Goal: Task Accomplishment & Management: Use online tool/utility

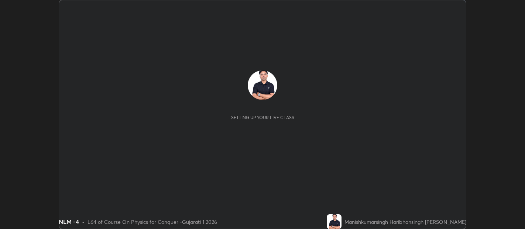
scroll to position [229, 524]
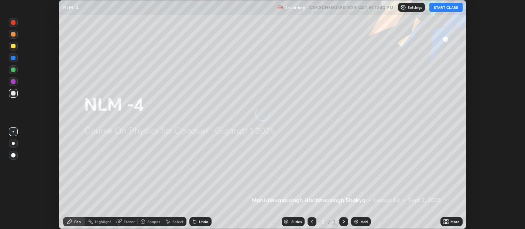
click at [445, 8] on button "START CLASS" at bounding box center [445, 7] width 33 height 9
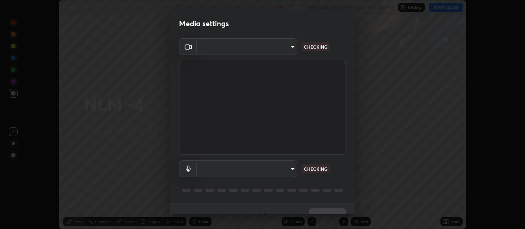
type input "b487a0c9c9d09bbbb380115422a62fd2740c7016d7b14ac64127474a774b5f74"
type input "default"
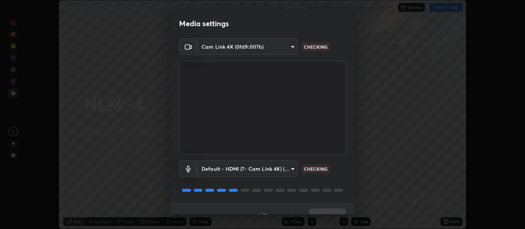
scroll to position [13, 0]
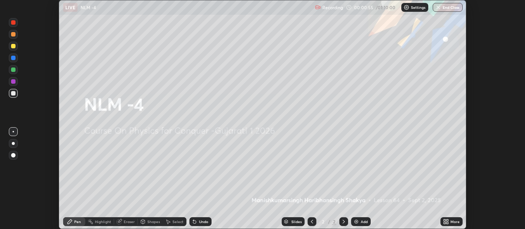
click at [444, 220] on icon at bounding box center [445, 221] width 2 height 2
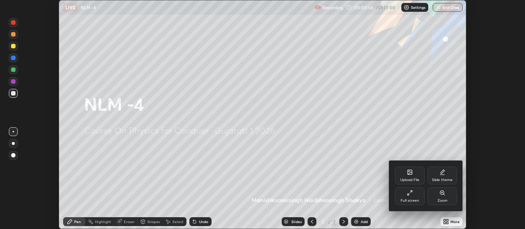
click at [408, 173] on icon at bounding box center [409, 172] width 4 height 4
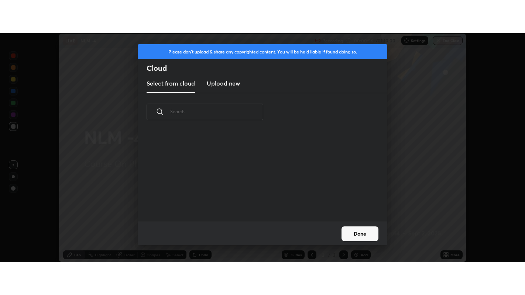
scroll to position [91, 237]
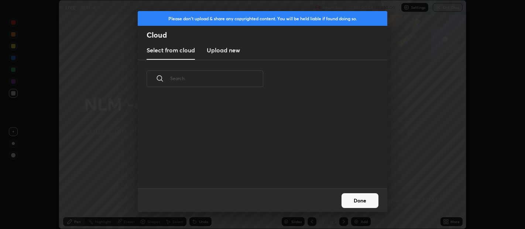
click at [231, 49] on h3 "Upload new" at bounding box center [223, 50] width 33 height 9
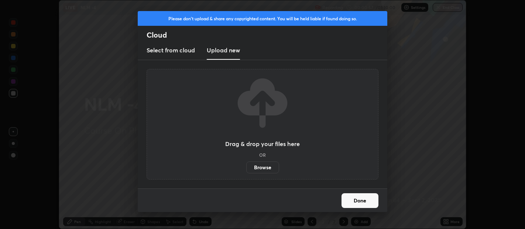
click at [260, 166] on label "Browse" at bounding box center [262, 168] width 33 height 12
click at [246, 166] on input "Browse" at bounding box center [246, 168] width 0 height 12
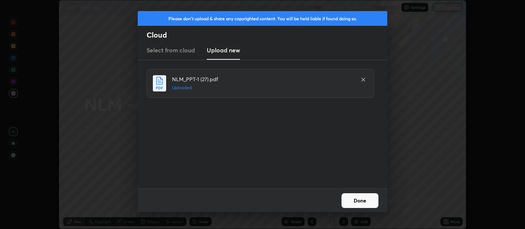
click at [358, 197] on button "Done" at bounding box center [359, 200] width 37 height 15
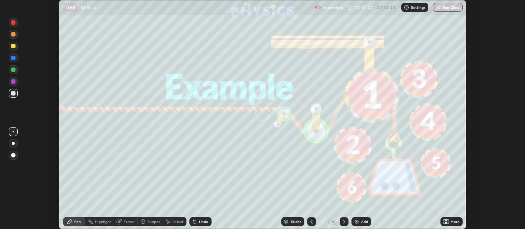
click at [444, 221] on icon at bounding box center [445, 221] width 2 height 2
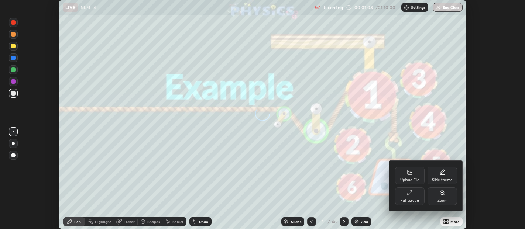
click at [407, 192] on icon at bounding box center [410, 193] width 6 height 6
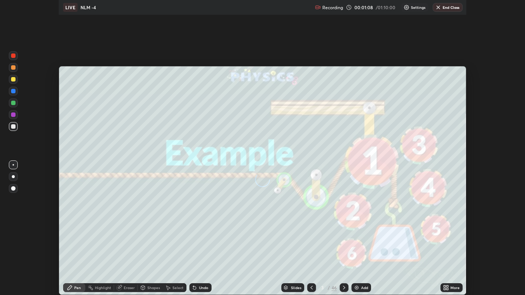
scroll to position [295, 525]
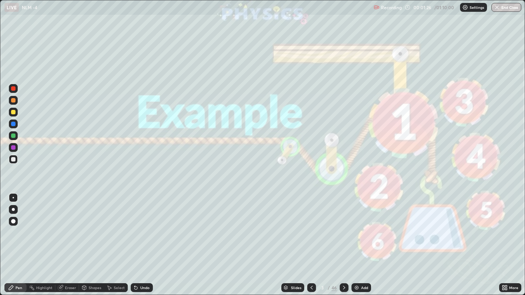
click at [344, 229] on icon at bounding box center [344, 288] width 2 height 4
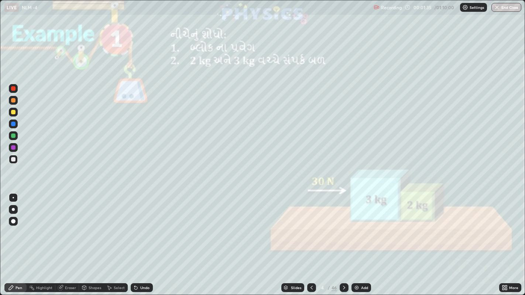
click at [13, 102] on div at bounding box center [13, 100] width 4 height 4
click at [14, 223] on div at bounding box center [13, 221] width 4 height 4
click at [14, 113] on div at bounding box center [13, 112] width 4 height 4
click at [13, 159] on div at bounding box center [13, 159] width 4 height 4
click at [13, 99] on div at bounding box center [13, 100] width 4 height 4
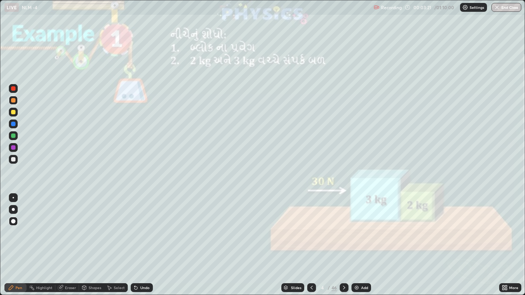
click at [12, 112] on div at bounding box center [13, 112] width 4 height 4
click at [345, 229] on div at bounding box center [344, 287] width 9 height 9
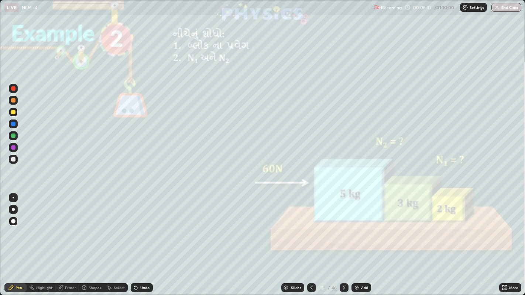
click at [11, 101] on div at bounding box center [13, 100] width 4 height 4
click at [15, 113] on div at bounding box center [13, 112] width 4 height 4
click at [11, 160] on div at bounding box center [13, 159] width 4 height 4
click at [13, 100] on div at bounding box center [13, 100] width 4 height 4
click at [15, 113] on div at bounding box center [13, 112] width 4 height 4
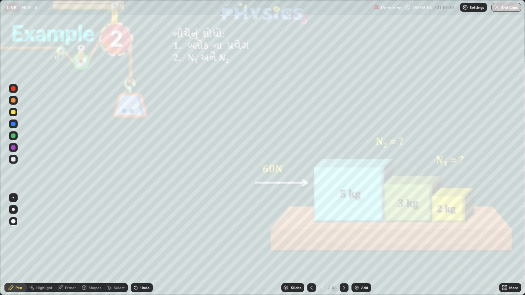
click at [15, 100] on div at bounding box center [13, 100] width 4 height 4
click at [139, 229] on div "Undo" at bounding box center [142, 287] width 22 height 9
click at [140, 229] on div "Undo" at bounding box center [144, 288] width 9 height 4
click at [141, 229] on div "Undo" at bounding box center [144, 288] width 9 height 4
click at [66, 229] on div "Eraser" at bounding box center [67, 287] width 24 height 9
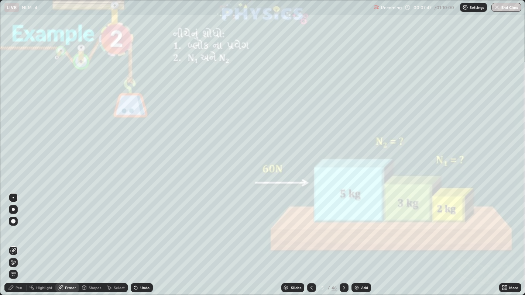
click at [14, 229] on icon at bounding box center [13, 263] width 6 height 6
click at [14, 229] on div "Pen" at bounding box center [15, 287] width 22 height 9
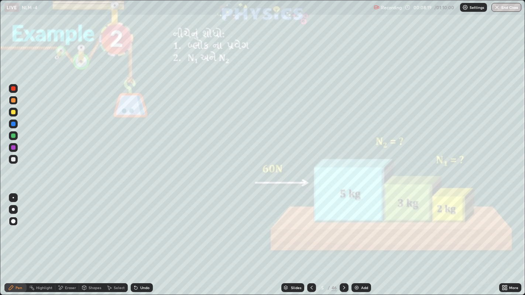
click at [343, 229] on icon at bounding box center [344, 288] width 6 height 6
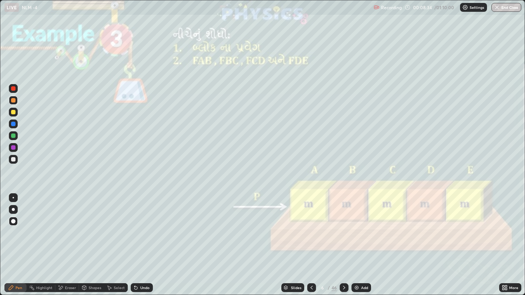
click at [147, 229] on div "Undo" at bounding box center [144, 288] width 9 height 4
click at [141, 229] on div "Undo" at bounding box center [144, 288] width 9 height 4
click at [14, 112] on div at bounding box center [13, 112] width 4 height 4
click at [14, 159] on div at bounding box center [13, 159] width 4 height 4
click at [14, 111] on div at bounding box center [13, 112] width 4 height 4
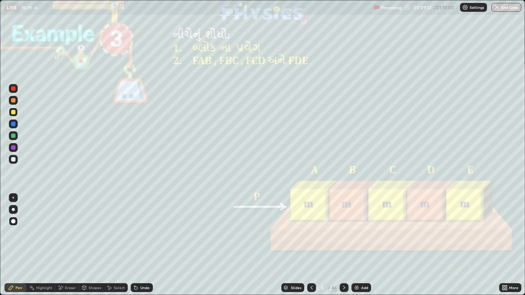
click at [14, 102] on div at bounding box center [13, 100] width 4 height 4
click at [142, 229] on div "Undo" at bounding box center [142, 287] width 22 height 9
click at [11, 161] on div at bounding box center [13, 159] width 4 height 4
click at [9, 99] on div at bounding box center [13, 100] width 9 height 9
click at [347, 229] on div at bounding box center [344, 287] width 9 height 9
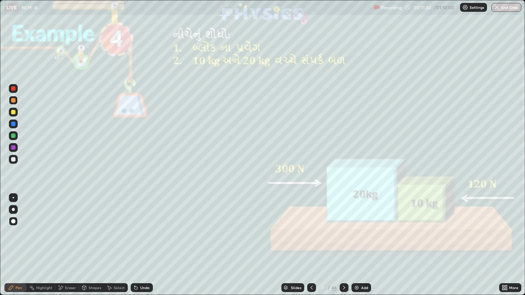
click at [13, 111] on div at bounding box center [13, 112] width 4 height 4
click at [13, 102] on div at bounding box center [13, 100] width 4 height 4
click at [14, 159] on div at bounding box center [13, 159] width 4 height 4
click at [134, 229] on div "Undo" at bounding box center [142, 287] width 22 height 9
click at [14, 104] on div at bounding box center [13, 100] width 9 height 9
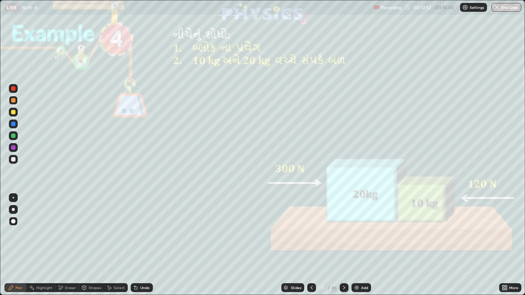
click at [140, 229] on div "Undo" at bounding box center [144, 288] width 9 height 4
click at [139, 229] on div "Undo" at bounding box center [142, 287] width 22 height 9
click at [342, 229] on div at bounding box center [344, 287] width 9 height 9
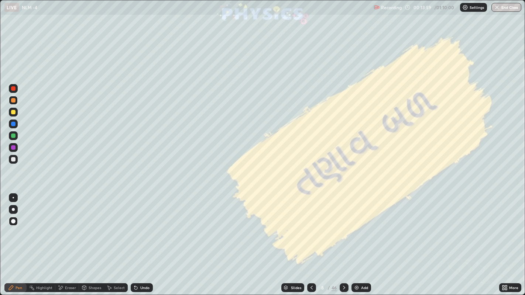
click at [343, 229] on icon at bounding box center [344, 288] width 6 height 6
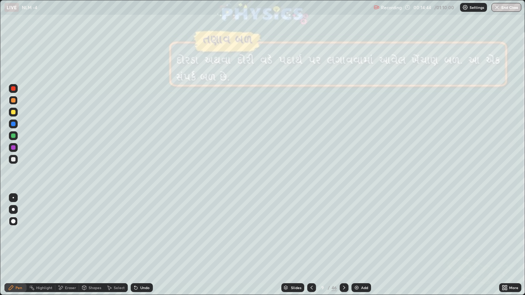
click at [11, 159] on div at bounding box center [13, 159] width 4 height 4
click at [12, 113] on div at bounding box center [13, 112] width 4 height 4
click at [13, 102] on div at bounding box center [13, 100] width 4 height 4
click at [12, 111] on div at bounding box center [13, 112] width 4 height 4
click at [343, 229] on icon at bounding box center [344, 288] width 6 height 6
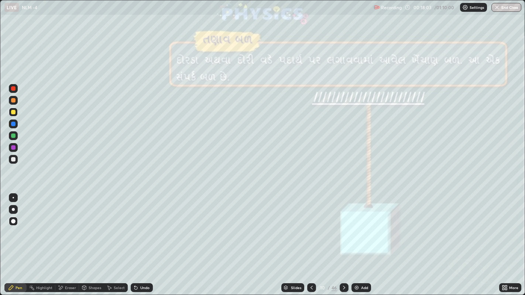
click at [343, 229] on icon at bounding box center [344, 288] width 6 height 6
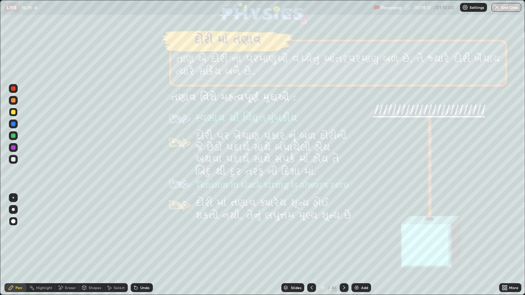
click at [343, 229] on icon at bounding box center [344, 288] width 6 height 6
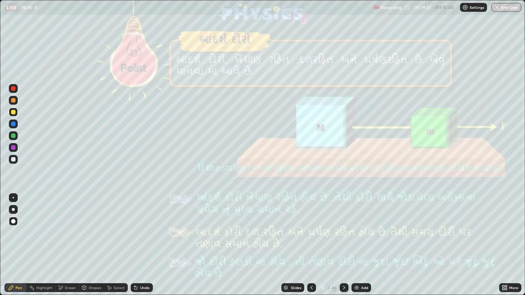
click at [343, 229] on icon at bounding box center [344, 288] width 6 height 6
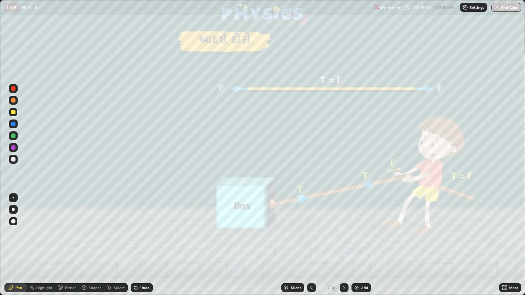
click at [343, 229] on icon at bounding box center [344, 288] width 6 height 6
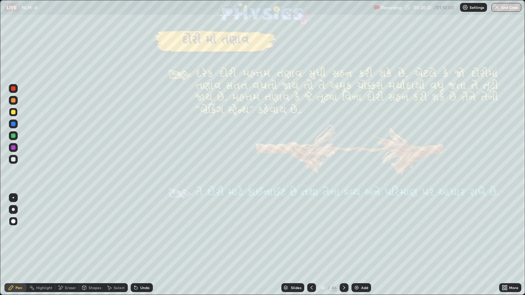
click at [13, 100] on div at bounding box center [13, 100] width 4 height 4
click at [343, 229] on icon at bounding box center [344, 288] width 6 height 6
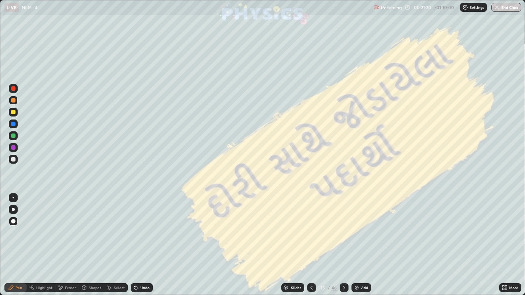
click at [343, 229] on icon at bounding box center [344, 288] width 6 height 6
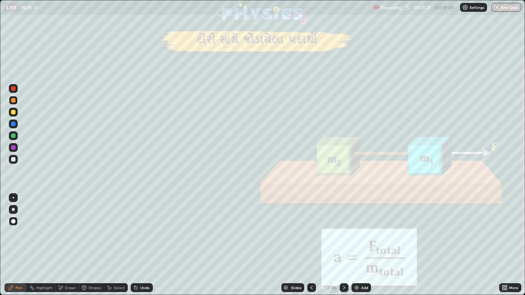
click at [343, 229] on icon at bounding box center [344, 288] width 2 height 4
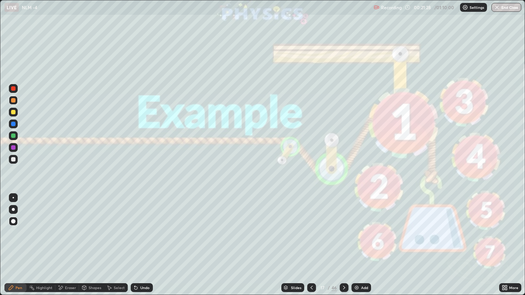
click at [343, 229] on icon at bounding box center [344, 288] width 6 height 6
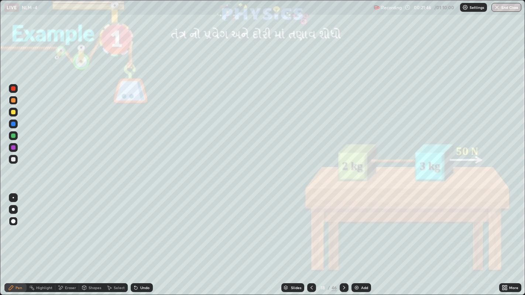
click at [13, 110] on div at bounding box center [13, 112] width 4 height 4
click at [15, 160] on div at bounding box center [13, 159] width 4 height 4
click at [13, 100] on div at bounding box center [13, 100] width 4 height 4
click at [11, 114] on div at bounding box center [13, 112] width 9 height 9
click at [343, 229] on icon at bounding box center [344, 288] width 6 height 6
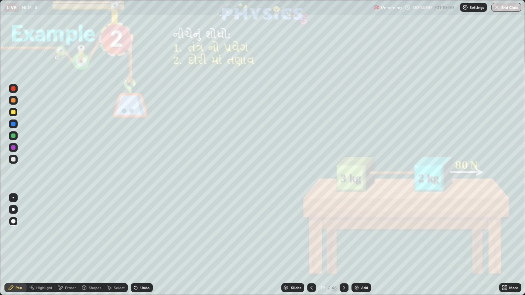
click at [12, 102] on div at bounding box center [13, 100] width 4 height 4
click at [15, 113] on div at bounding box center [13, 112] width 9 height 9
click at [344, 229] on div at bounding box center [344, 287] width 9 height 9
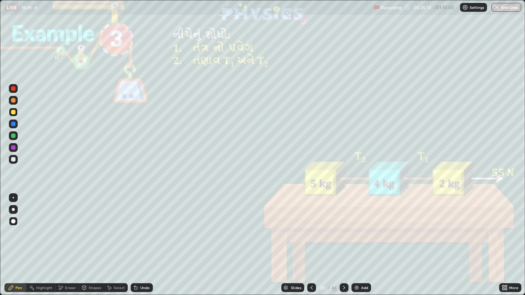
click at [11, 100] on div at bounding box center [13, 100] width 4 height 4
click at [13, 157] on div at bounding box center [13, 159] width 4 height 4
click at [14, 100] on div at bounding box center [13, 100] width 4 height 4
click at [140, 229] on div "Undo" at bounding box center [142, 287] width 22 height 9
click at [141, 229] on div "Undo" at bounding box center [144, 288] width 9 height 4
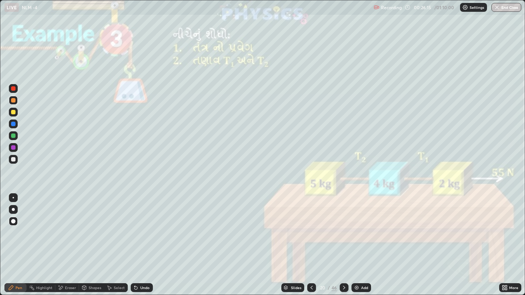
click at [140, 229] on div "Undo" at bounding box center [144, 288] width 9 height 4
click at [14, 159] on div at bounding box center [13, 159] width 4 height 4
click at [13, 100] on div at bounding box center [13, 100] width 4 height 4
click at [343, 229] on icon at bounding box center [344, 288] width 6 height 6
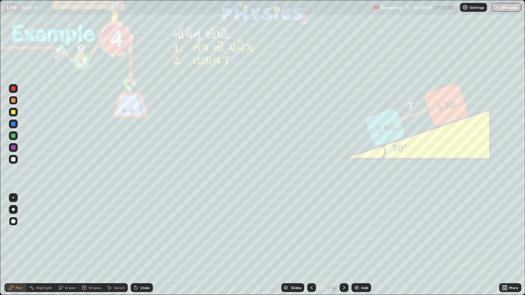
click at [14, 161] on div at bounding box center [13, 159] width 4 height 4
click at [13, 100] on div at bounding box center [13, 100] width 4 height 4
click at [141, 229] on div "Undo" at bounding box center [144, 288] width 9 height 4
click at [140, 229] on div "Undo" at bounding box center [144, 288] width 9 height 4
click at [343, 229] on icon at bounding box center [344, 288] width 6 height 6
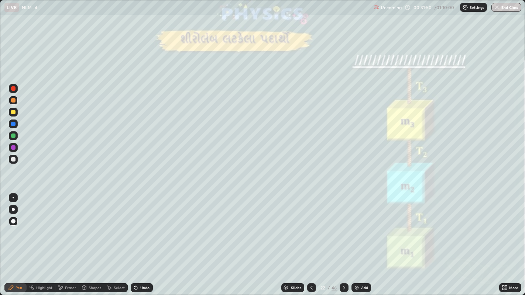
click at [13, 111] on div at bounding box center [13, 112] width 4 height 4
click at [17, 102] on div at bounding box center [13, 100] width 9 height 9
click at [14, 113] on div at bounding box center [13, 112] width 4 height 4
click at [11, 101] on div at bounding box center [13, 100] width 4 height 4
click at [343, 229] on icon at bounding box center [344, 288] width 6 height 6
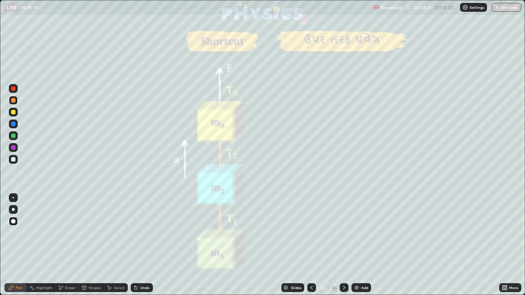
click at [13, 112] on div at bounding box center [13, 112] width 4 height 4
click at [13, 100] on div at bounding box center [13, 100] width 4 height 4
click at [14, 121] on div at bounding box center [13, 124] width 9 height 9
click at [13, 159] on div at bounding box center [13, 159] width 4 height 4
click at [13, 101] on div at bounding box center [13, 100] width 4 height 4
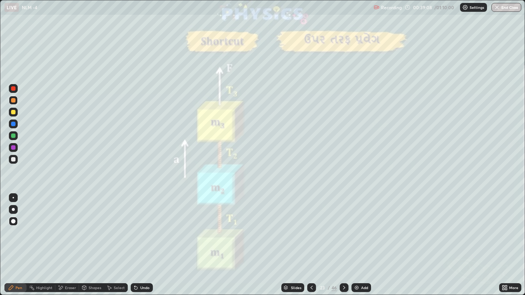
click at [343, 229] on icon at bounding box center [344, 288] width 6 height 6
click at [344, 229] on icon at bounding box center [344, 288] width 2 height 4
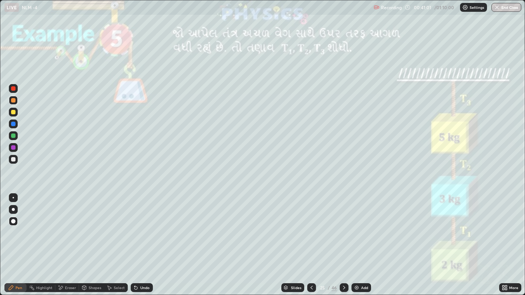
click at [344, 229] on icon at bounding box center [344, 288] width 6 height 6
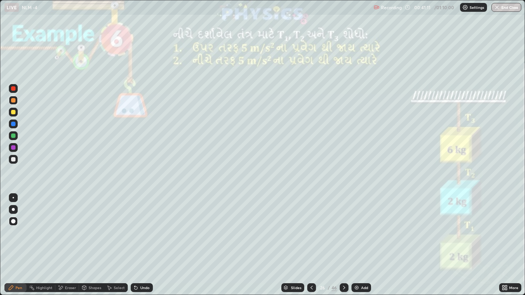
click at [14, 161] on div at bounding box center [13, 159] width 4 height 4
click at [14, 99] on div at bounding box center [13, 100] width 4 height 4
click at [14, 159] on div at bounding box center [13, 159] width 4 height 4
click at [14, 102] on div at bounding box center [13, 100] width 4 height 4
click at [13, 158] on div at bounding box center [13, 159] width 4 height 4
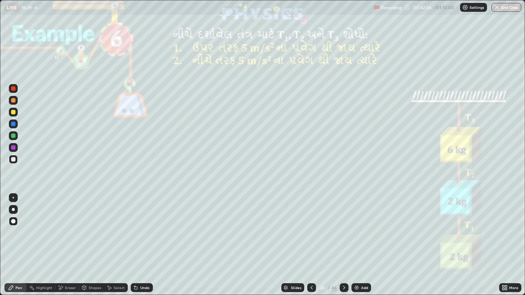
click at [14, 148] on div at bounding box center [13, 147] width 4 height 4
click at [140, 229] on div "Undo" at bounding box center [144, 288] width 9 height 4
click at [139, 229] on div "Undo" at bounding box center [142, 287] width 22 height 9
click at [142, 229] on div "Undo" at bounding box center [142, 287] width 22 height 9
click at [139, 229] on div "Undo" at bounding box center [142, 287] width 22 height 9
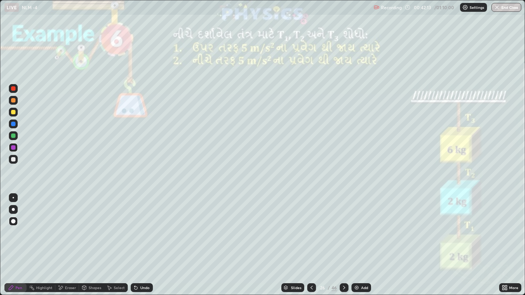
click at [139, 229] on div "Undo" at bounding box center [142, 287] width 22 height 9
click at [140, 229] on div "Undo" at bounding box center [142, 287] width 22 height 9
click at [12, 113] on div at bounding box center [13, 112] width 4 height 4
click at [141, 229] on div "Undo" at bounding box center [142, 287] width 22 height 9
click at [138, 229] on div "Undo" at bounding box center [142, 287] width 22 height 9
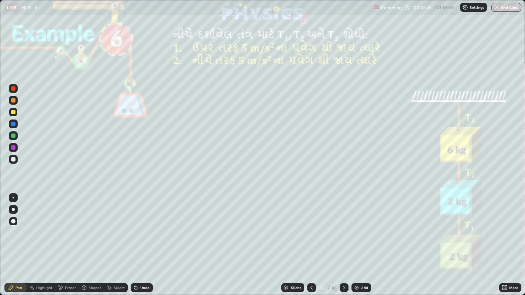
click at [141, 229] on div "Undo" at bounding box center [144, 288] width 9 height 4
click at [140, 229] on div "Undo" at bounding box center [144, 288] width 9 height 4
click at [135, 229] on icon at bounding box center [135, 288] width 3 height 3
click at [137, 229] on icon at bounding box center [136, 288] width 6 height 6
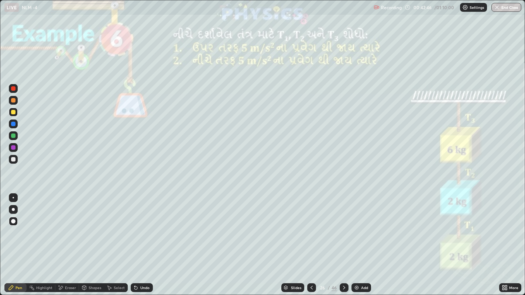
click at [138, 229] on div "Undo" at bounding box center [142, 287] width 22 height 9
click at [135, 229] on icon at bounding box center [135, 288] width 3 height 3
click at [13, 157] on div at bounding box center [13, 159] width 4 height 4
click at [137, 229] on div "Undo" at bounding box center [142, 287] width 22 height 9
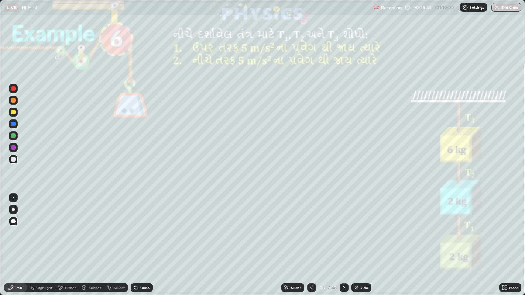
click at [13, 101] on div at bounding box center [13, 100] width 4 height 4
click at [66, 229] on div "Eraser" at bounding box center [70, 288] width 11 height 4
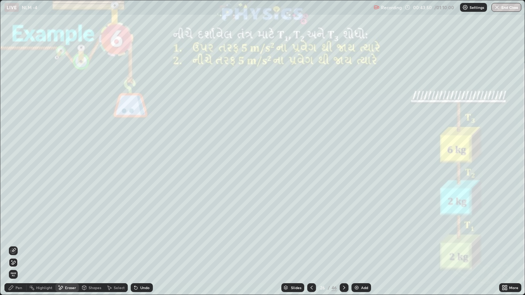
click at [17, 229] on div "Pen" at bounding box center [15, 287] width 22 height 9
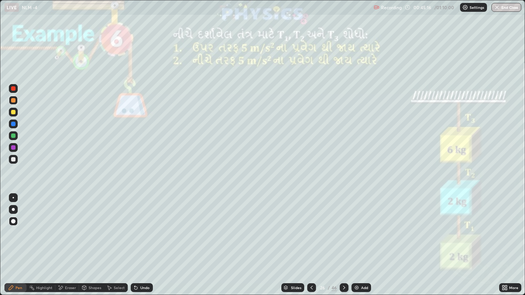
click at [343, 229] on icon at bounding box center [344, 288] width 2 height 4
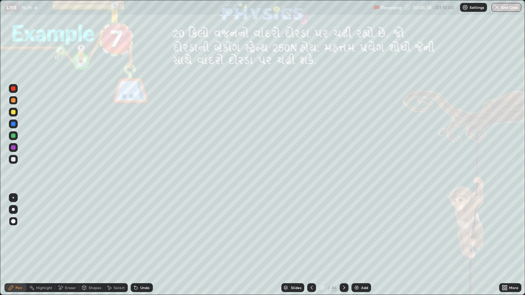
click at [14, 159] on div at bounding box center [13, 159] width 4 height 4
click at [14, 102] on div at bounding box center [13, 100] width 4 height 4
click at [13, 158] on div at bounding box center [13, 159] width 4 height 4
click at [343, 229] on icon at bounding box center [344, 288] width 6 height 6
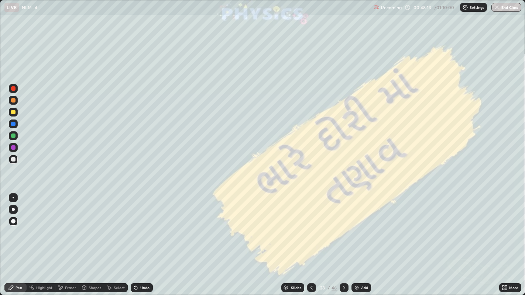
click at [342, 229] on icon at bounding box center [344, 288] width 6 height 6
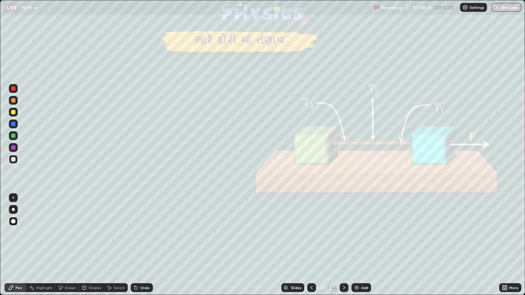
click at [343, 229] on icon at bounding box center [344, 288] width 6 height 6
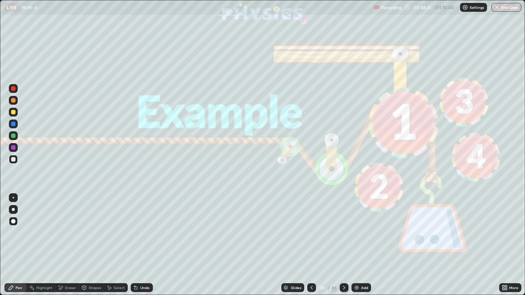
click at [343, 229] on icon at bounding box center [344, 288] width 6 height 6
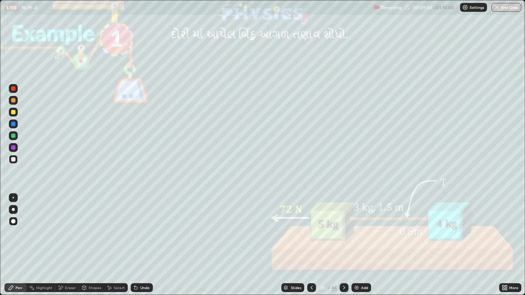
click at [13, 100] on div at bounding box center [13, 100] width 4 height 4
click at [89, 229] on div "Shapes" at bounding box center [95, 288] width 13 height 4
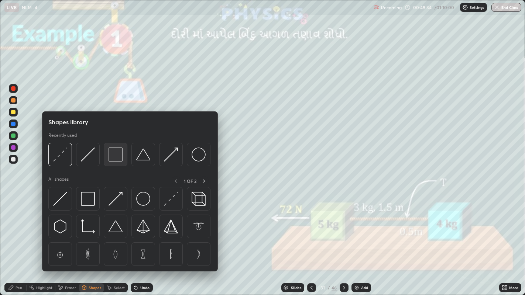
click at [113, 155] on img at bounding box center [116, 155] width 14 height 14
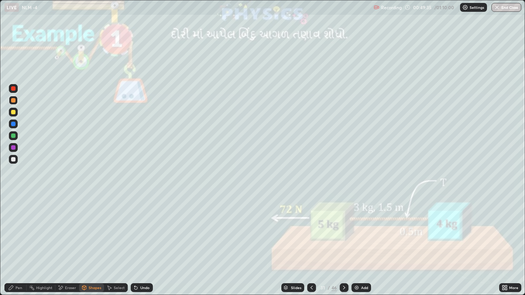
click at [13, 111] on div at bounding box center [13, 112] width 4 height 4
click at [14, 100] on div at bounding box center [13, 100] width 4 height 4
click at [14, 112] on div at bounding box center [13, 112] width 4 height 4
click at [19, 229] on div "Pen" at bounding box center [19, 288] width 7 height 4
click at [15, 161] on div at bounding box center [13, 159] width 4 height 4
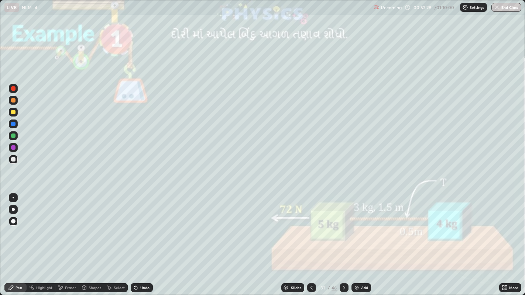
click at [137, 229] on icon at bounding box center [136, 288] width 6 height 6
click at [135, 229] on icon at bounding box center [135, 288] width 3 height 3
click at [136, 229] on icon at bounding box center [135, 288] width 3 height 3
click at [135, 229] on icon at bounding box center [135, 288] width 3 height 3
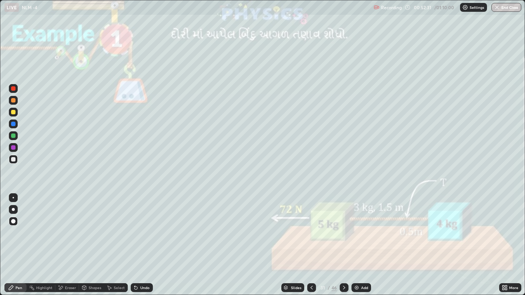
click at [140, 229] on div "Undo" at bounding box center [144, 288] width 9 height 4
click at [13, 101] on div at bounding box center [13, 100] width 4 height 4
click at [14, 113] on div at bounding box center [13, 112] width 4 height 4
click at [14, 96] on div at bounding box center [13, 100] width 9 height 9
click at [344, 229] on icon at bounding box center [344, 288] width 6 height 6
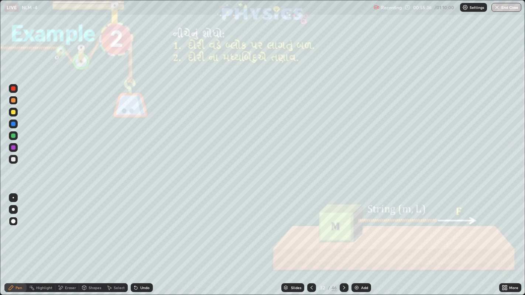
click at [13, 113] on div at bounding box center [13, 112] width 4 height 4
click at [11, 159] on div at bounding box center [13, 159] width 4 height 4
click at [343, 229] on icon at bounding box center [344, 288] width 6 height 6
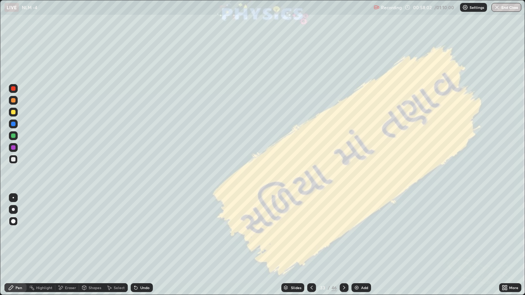
click at [341, 229] on icon at bounding box center [344, 288] width 6 height 6
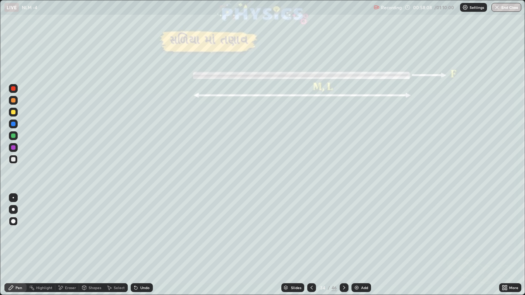
click at [344, 229] on icon at bounding box center [344, 288] width 6 height 6
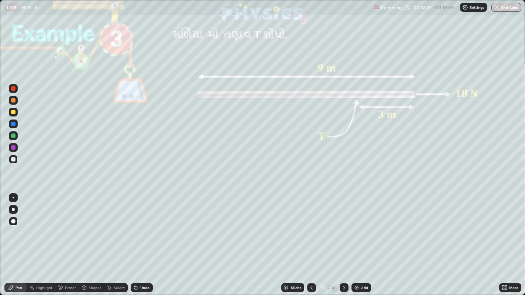
click at [15, 100] on div at bounding box center [13, 100] width 4 height 4
click at [343, 229] on icon at bounding box center [344, 288] width 6 height 6
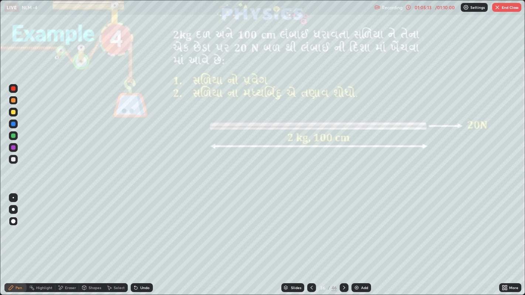
click at [343, 229] on icon at bounding box center [344, 288] width 6 height 6
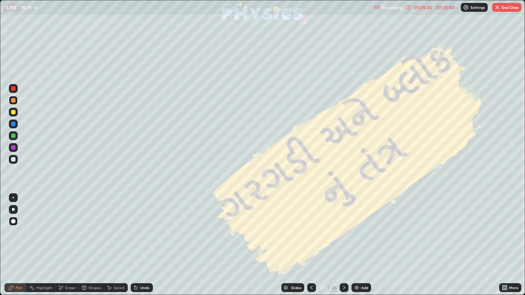
click at [295, 229] on div "Slides" at bounding box center [296, 288] width 10 height 4
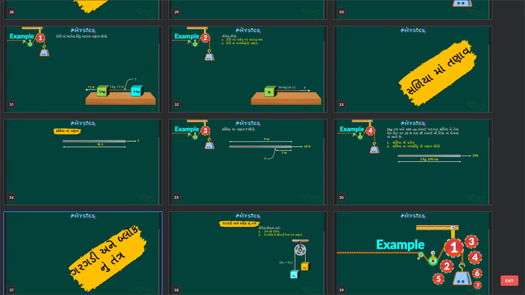
scroll to position [887, 0]
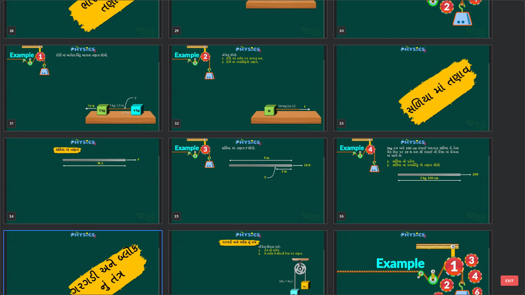
click at [134, 229] on img "grid" at bounding box center [83, 273] width 158 height 85
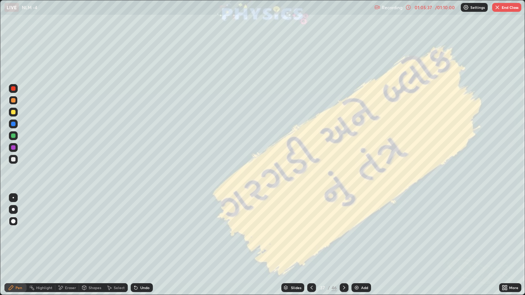
click at [504, 10] on button "End Class" at bounding box center [506, 7] width 29 height 9
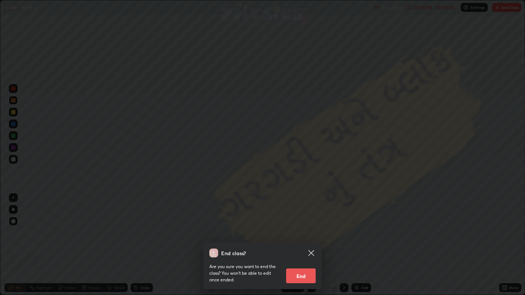
click at [302, 229] on button "End" at bounding box center [301, 276] width 30 height 15
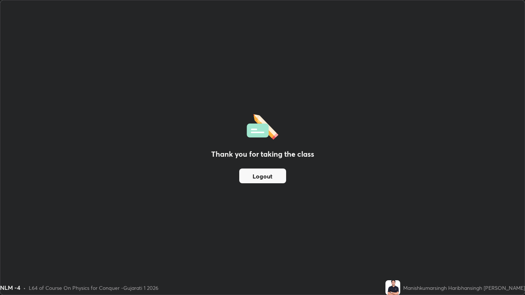
click at [259, 175] on button "Logout" at bounding box center [262, 176] width 47 height 15
